Goal: Navigation & Orientation: Find specific page/section

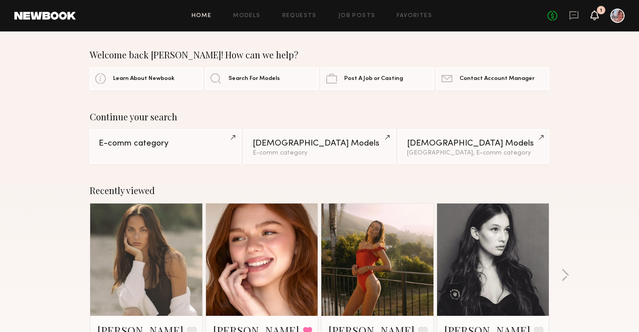
click at [597, 17] on icon at bounding box center [594, 15] width 7 height 6
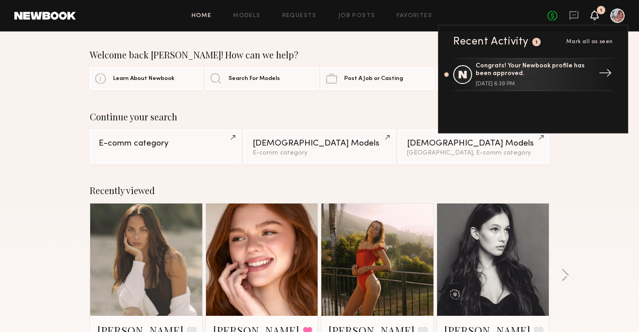
click at [532, 83] on div "August 25, 2025 @ 6:39 PM" at bounding box center [534, 83] width 117 height 5
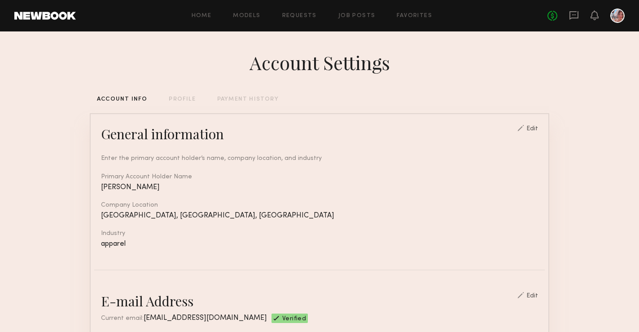
click at [58, 14] on link at bounding box center [45, 16] width 62 height 8
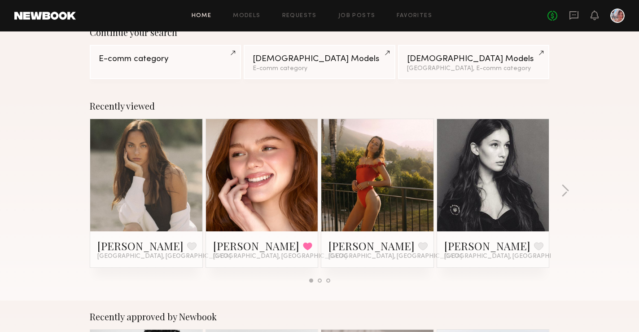
scroll to position [86, 0]
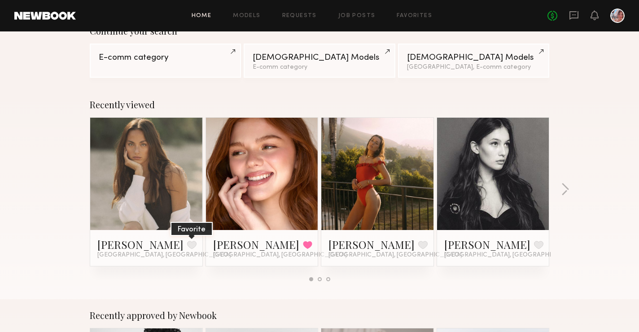
click at [187, 245] on button at bounding box center [191, 245] width 9 height 8
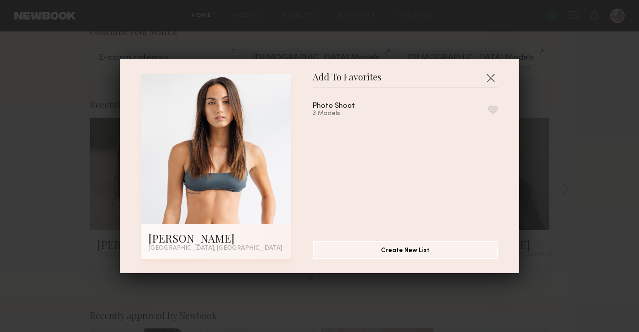
click at [494, 107] on button "button" at bounding box center [493, 110] width 9 height 8
click at [489, 73] on button "button" at bounding box center [491, 78] width 14 height 14
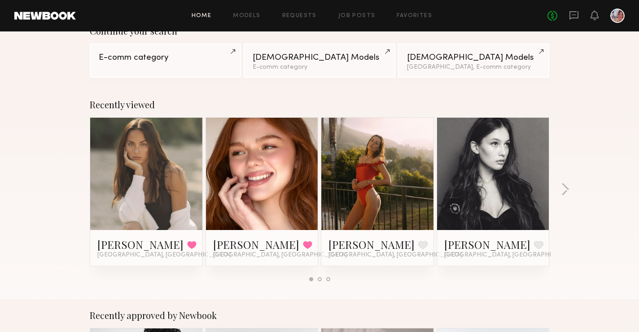
scroll to position [0, 0]
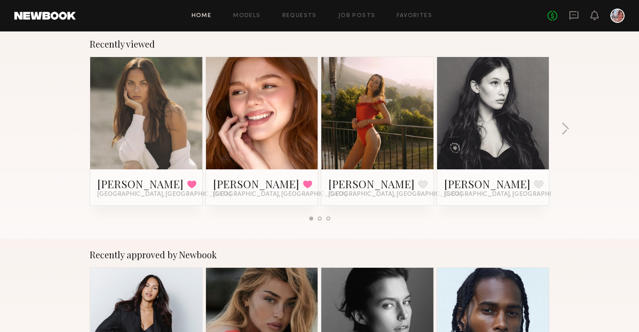
scroll to position [146, 0]
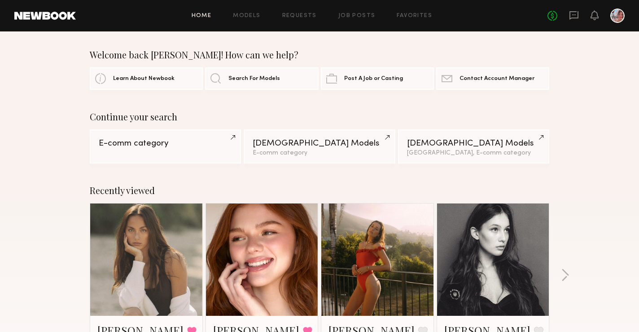
click at [240, 235] on link at bounding box center [262, 259] width 55 height 112
click at [183, 233] on div at bounding box center [146, 259] width 112 height 112
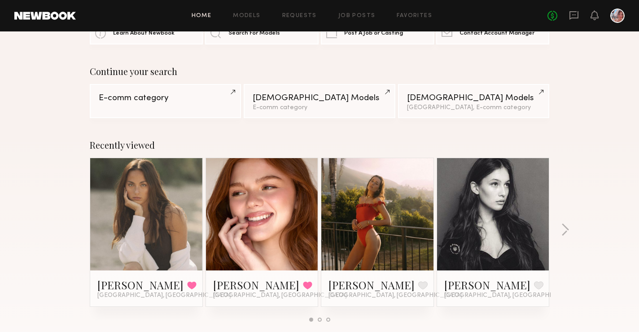
scroll to position [104, 0]
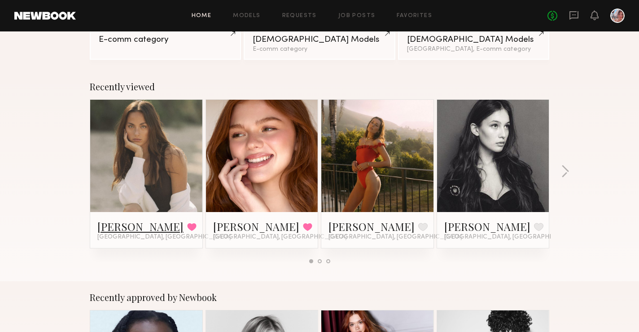
click at [144, 227] on link "[PERSON_NAME]" at bounding box center [140, 226] width 86 height 14
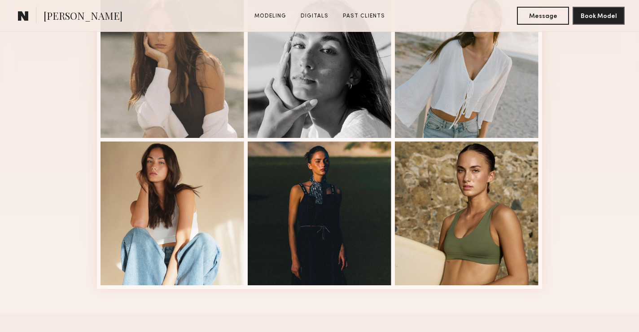
scroll to position [312, 0]
